Goal: Share content: Share content

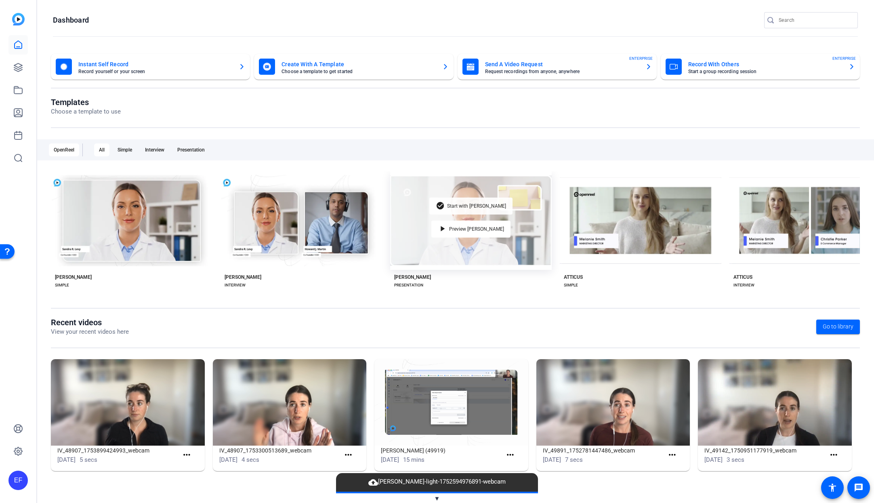
click at [463, 205] on span "Start with [PERSON_NAME]" at bounding box center [476, 205] width 59 height 5
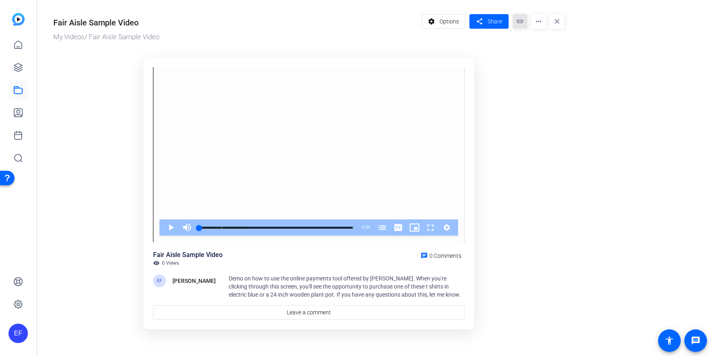
click at [517, 25] on mat-icon "link" at bounding box center [519, 21] width 15 height 15
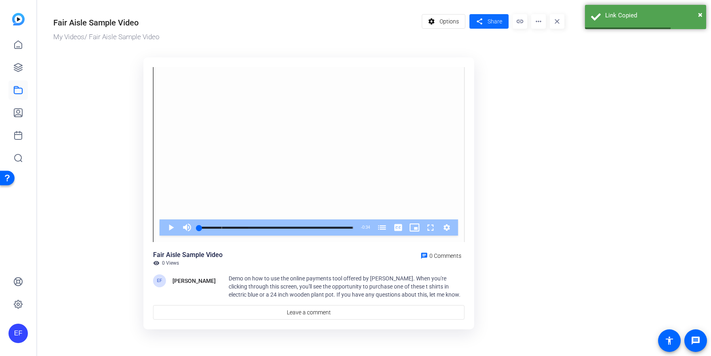
click at [473, 19] on span at bounding box center [488, 21] width 39 height 19
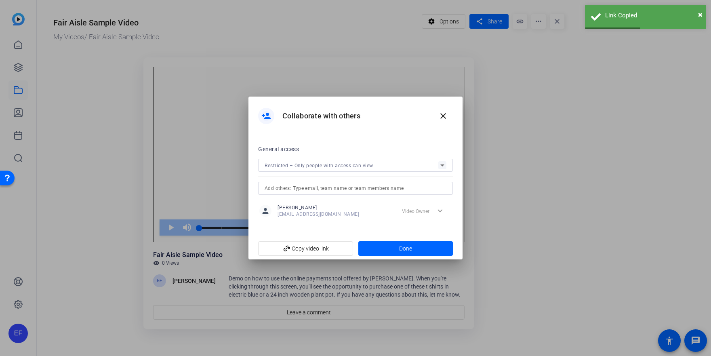
click at [348, 165] on span "Restricted – Only people with access can view" at bounding box center [318, 166] width 109 height 6
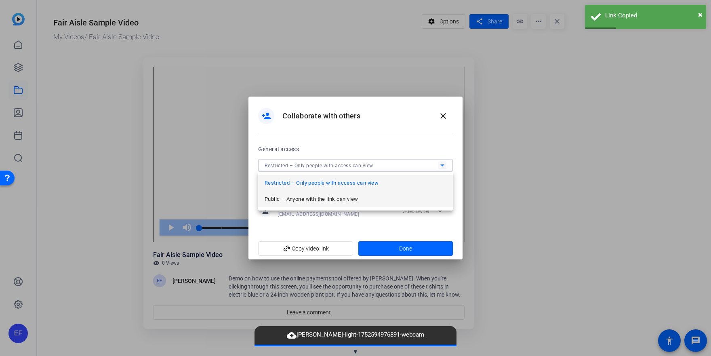
click at [342, 197] on span "Public – Anyone with the link can view" at bounding box center [310, 199] width 93 height 10
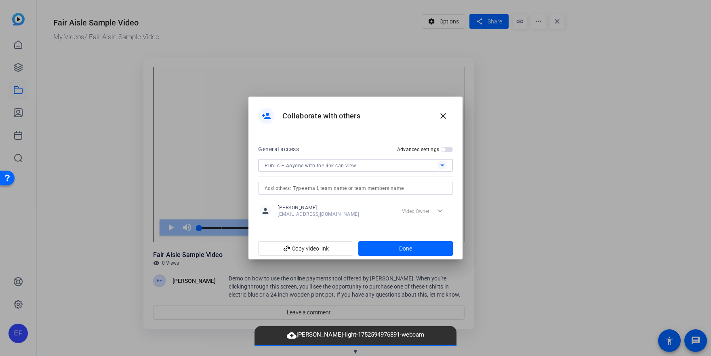
click at [354, 186] on input "text" at bounding box center [355, 188] width 182 height 10
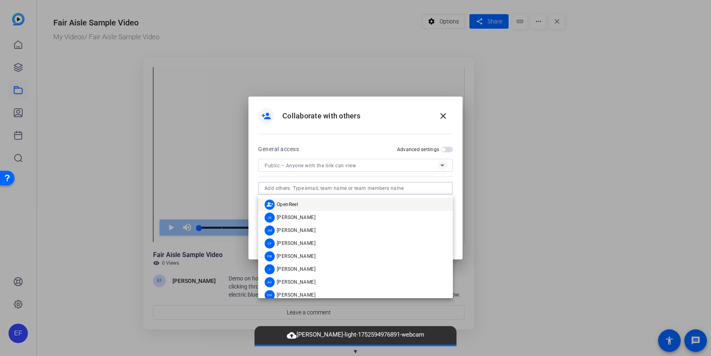
click at [354, 186] on input "text" at bounding box center [355, 188] width 182 height 10
click at [448, 148] on span "button" at bounding box center [446, 150] width 12 height 6
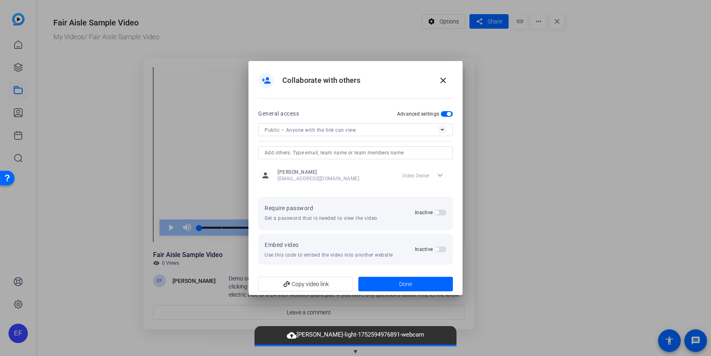
click at [438, 211] on span "button" at bounding box center [436, 212] width 4 height 4
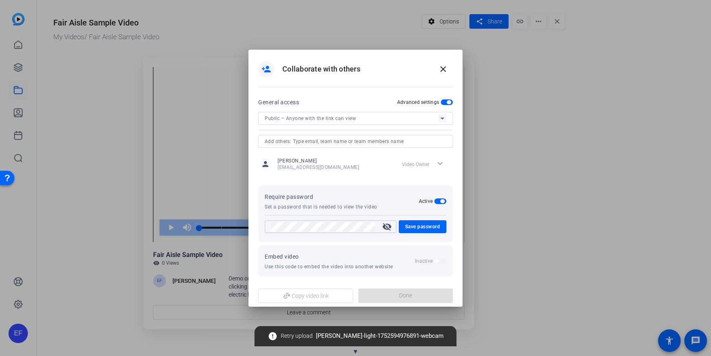
click at [386, 224] on mat-icon "visibility_off" at bounding box center [386, 227] width 19 height 10
click at [254, 221] on mat-dialog-content "General access Advanced settings Public – Anyone with the link can view person …" at bounding box center [355, 190] width 214 height 187
click at [440, 224] on span at bounding box center [422, 226] width 48 height 19
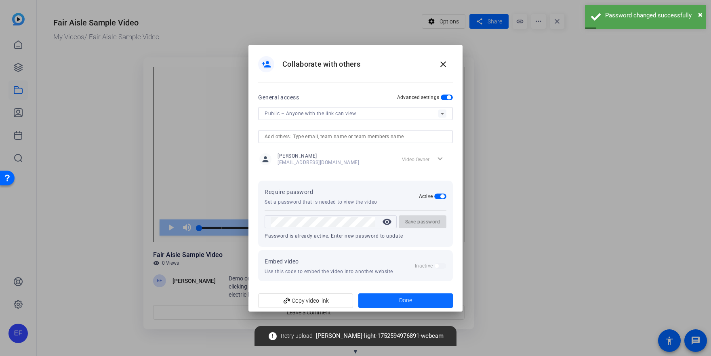
click at [408, 299] on span "Done" at bounding box center [405, 300] width 13 height 8
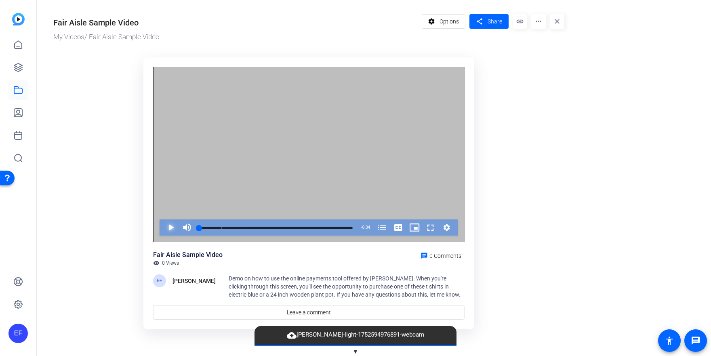
click at [163, 226] on span "Video Player" at bounding box center [163, 227] width 0 height 16
